Goal: Task Accomplishment & Management: Manage account settings

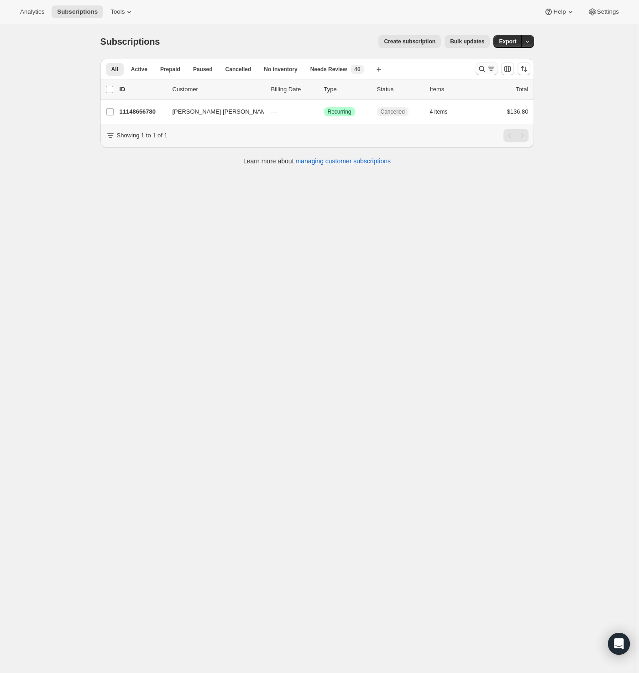
click at [486, 68] on icon "Search and filter results" at bounding box center [481, 68] width 9 height 9
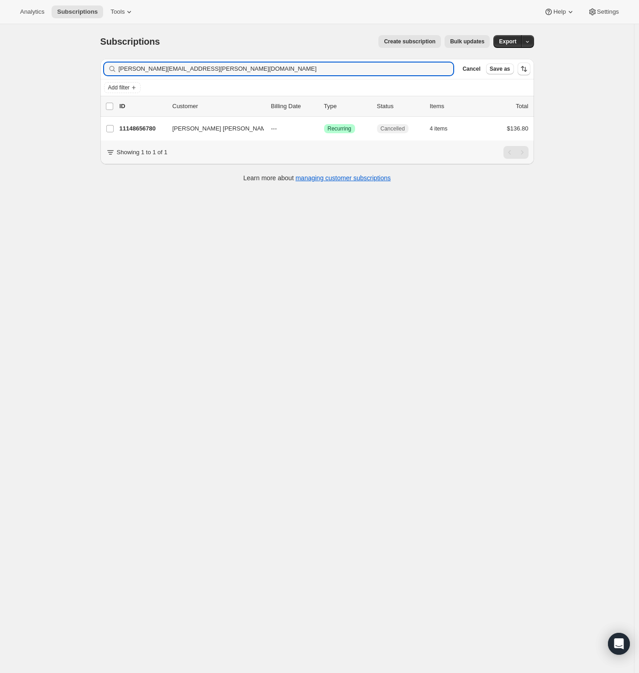
drag, startPoint x: 90, startPoint y: 68, endPoint x: 37, endPoint y: 64, distance: 52.6
click at [50, 65] on div "Subscriptions. This page is ready Subscriptions Create subscription Bulk update…" at bounding box center [317, 360] width 634 height 673
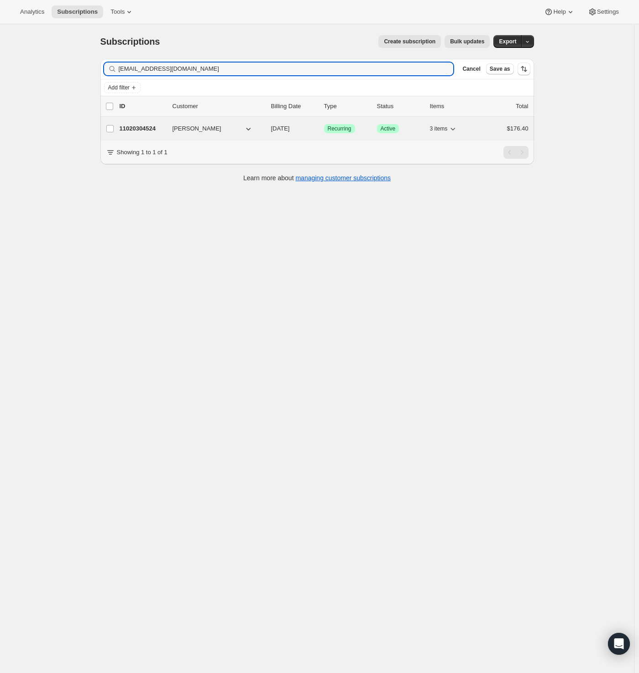
type input "[EMAIL_ADDRESS][DOMAIN_NAME]"
click at [128, 130] on p "11020304524" at bounding box center [143, 128] width 46 height 9
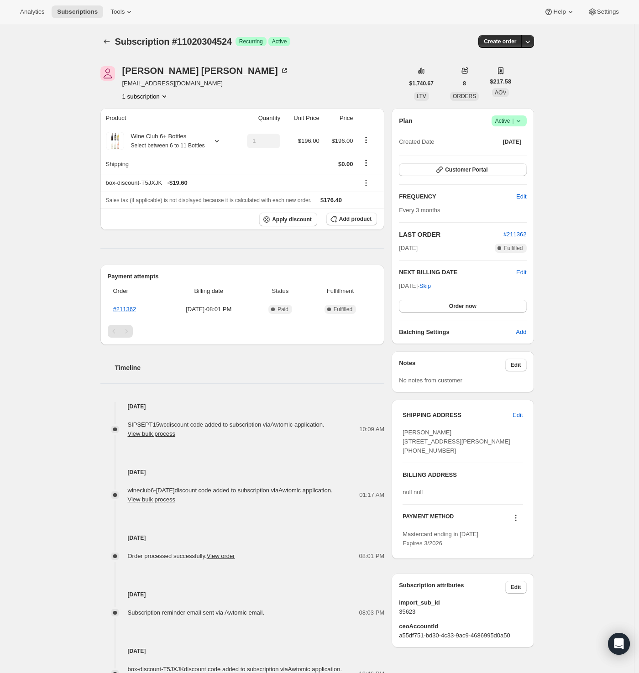
click at [502, 122] on span "Active |" at bounding box center [509, 120] width 28 height 9
click at [508, 156] on span "Cancel subscription" at bounding box center [508, 154] width 52 height 7
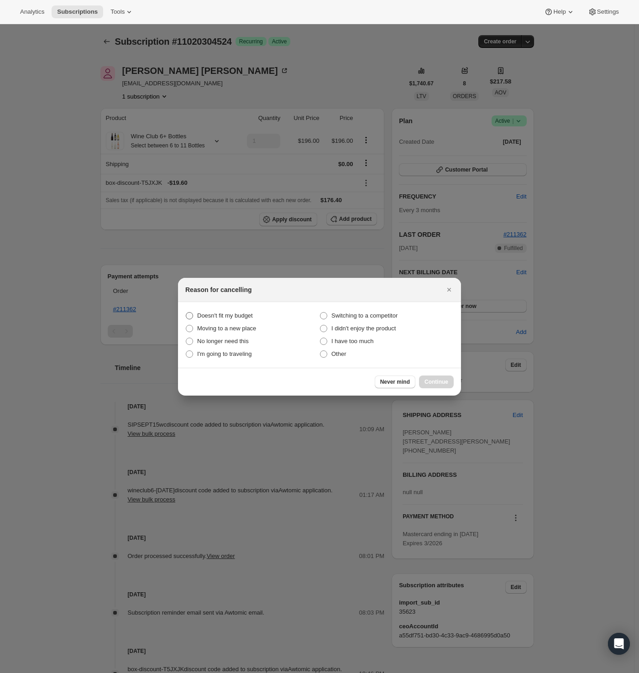
click at [219, 314] on span "Doesn't fit my budget" at bounding box center [225, 315] width 56 height 7
click at [186, 313] on budget "Doesn't fit my budget" at bounding box center [186, 312] width 0 height 0
radio budget "true"
click at [437, 381] on span "Continue" at bounding box center [436, 381] width 24 height 7
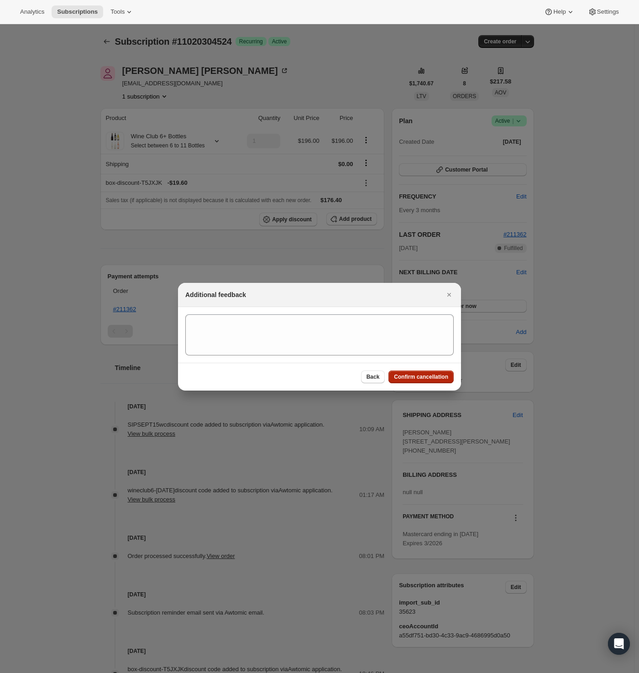
click at [444, 376] on span "Confirm cancellation" at bounding box center [421, 376] width 54 height 7
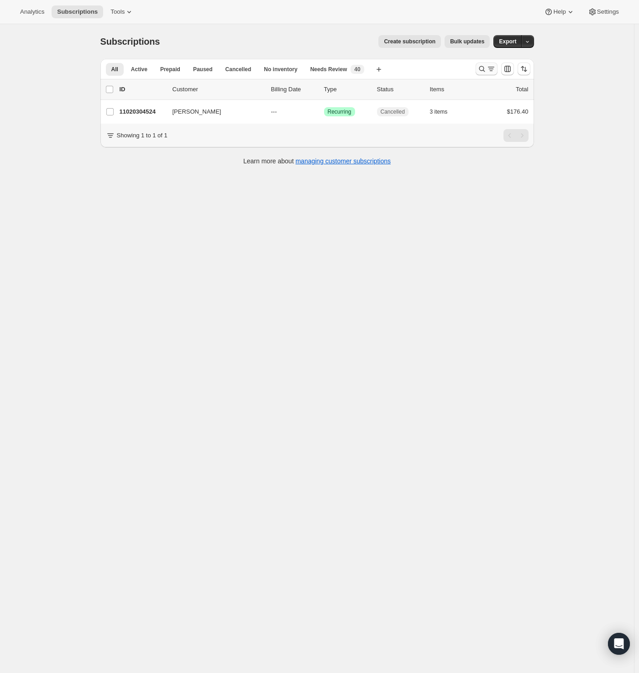
click at [483, 68] on icon "Search and filter results" at bounding box center [481, 68] width 9 height 9
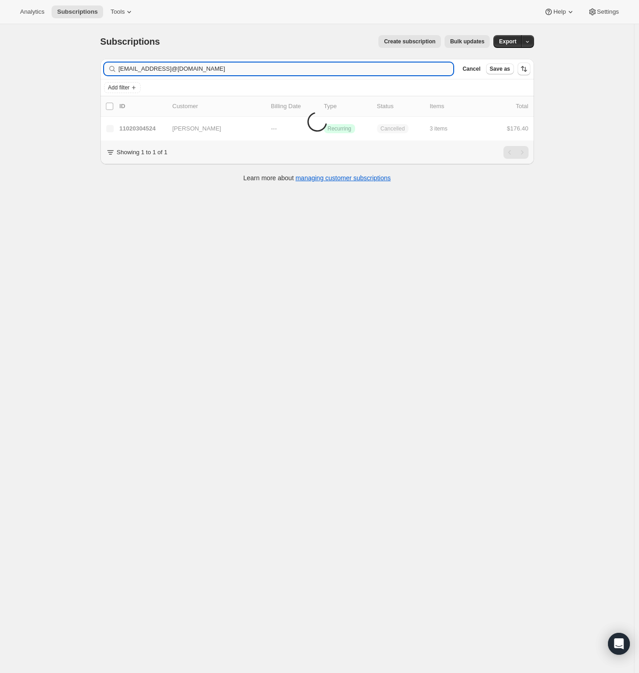
click at [224, 64] on input "murphygirl31@gmail.comllemb096@aol.com" at bounding box center [286, 69] width 335 height 13
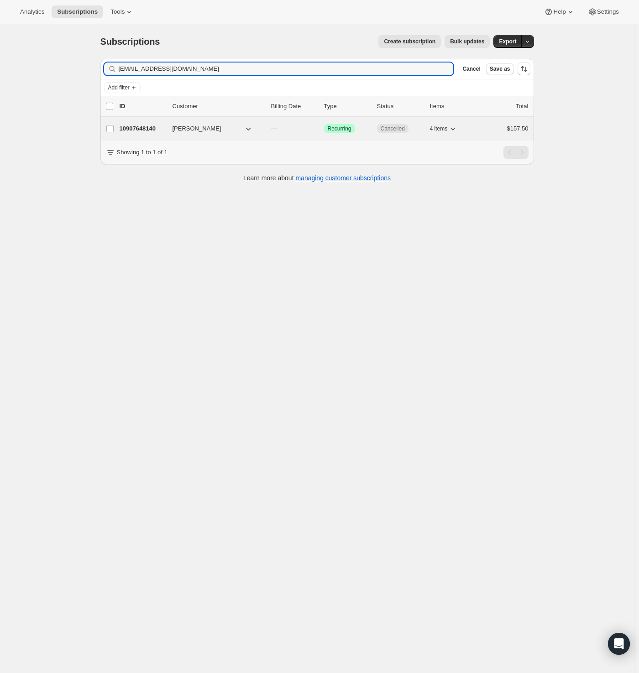
type input "llemb096@aol.com"
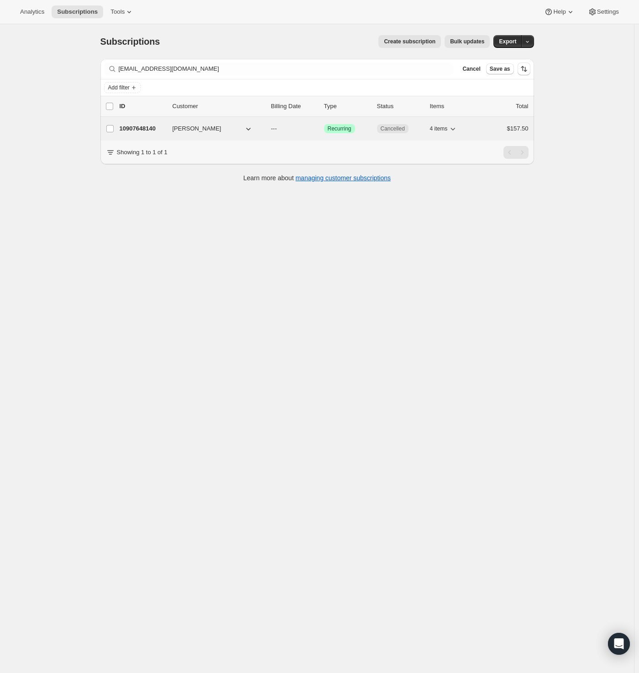
click at [152, 125] on p "10907648140" at bounding box center [143, 128] width 46 height 9
